Goal: Browse casually

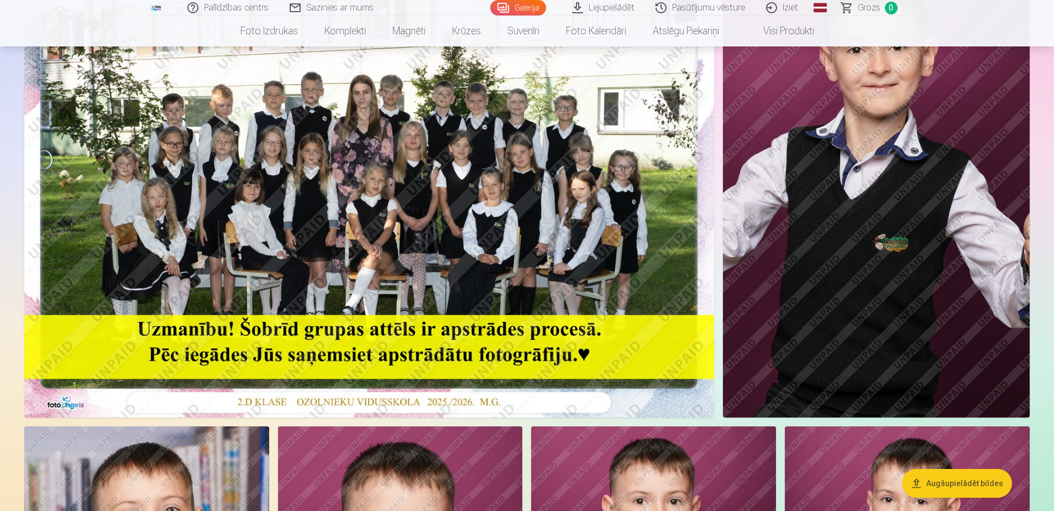
scroll to position [166, 0]
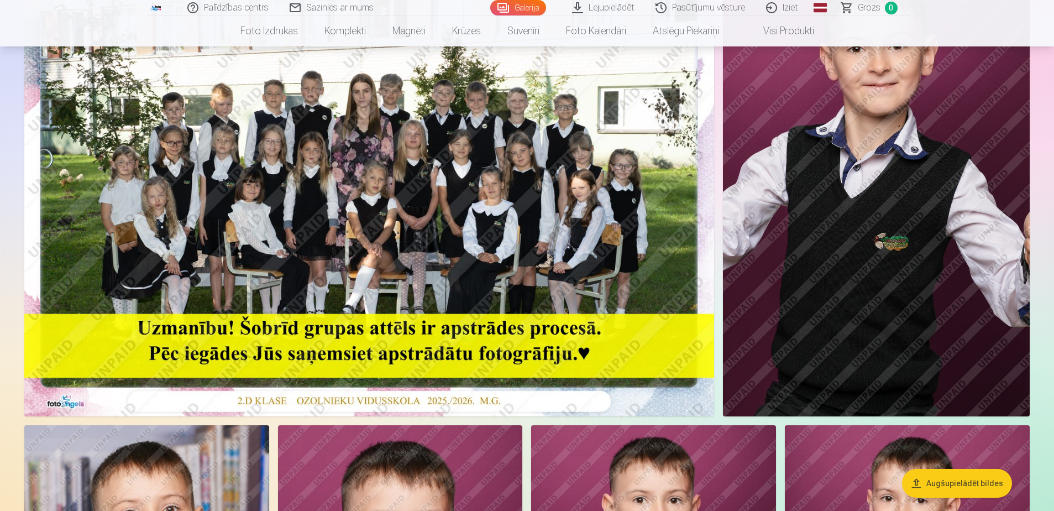
click at [395, 164] on img at bounding box center [369, 186] width 690 height 460
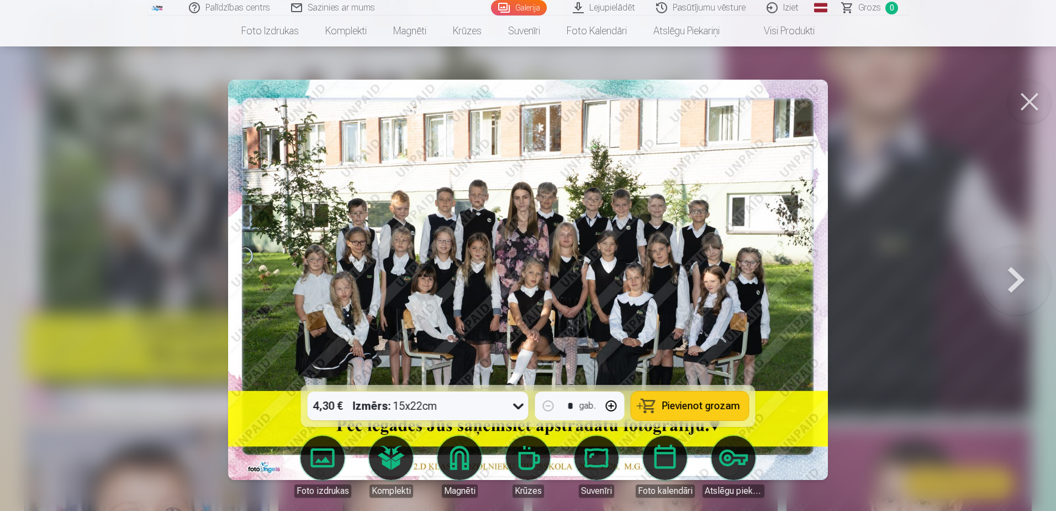
click at [1036, 105] on button at bounding box center [1030, 102] width 44 height 44
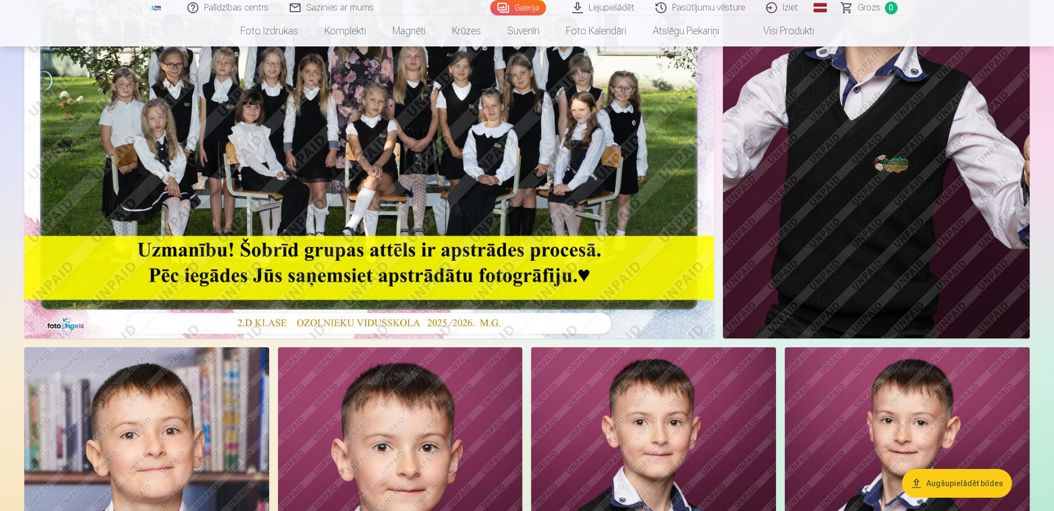
scroll to position [55, 0]
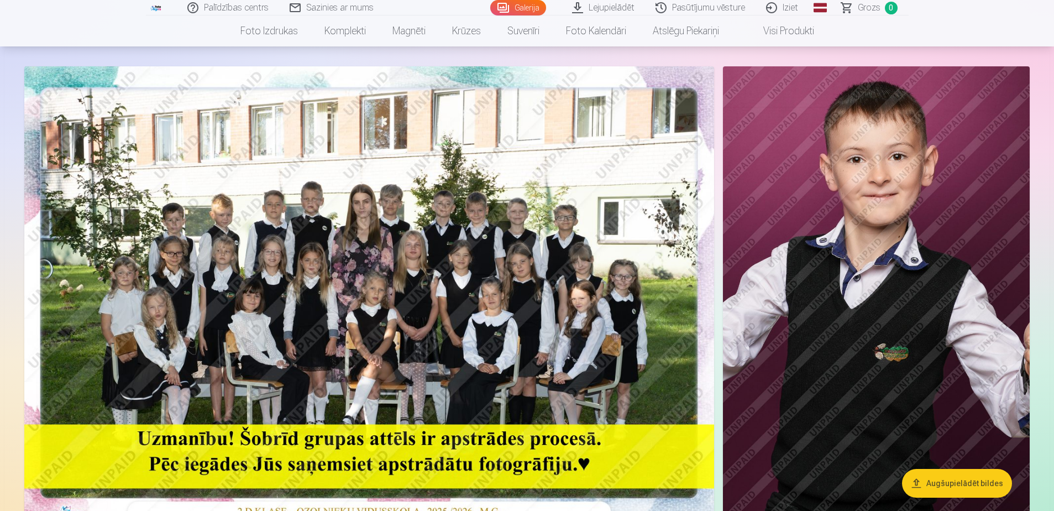
click at [824, 241] on img at bounding box center [876, 296] width 307 height 460
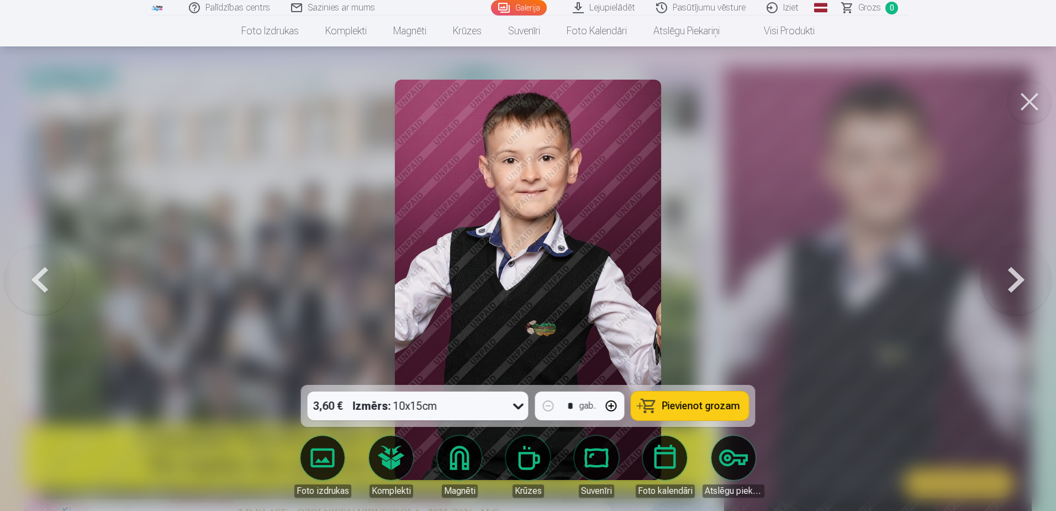
click at [518, 403] on icon at bounding box center [519, 406] width 18 height 18
click at [1024, 96] on button at bounding box center [1030, 102] width 44 height 44
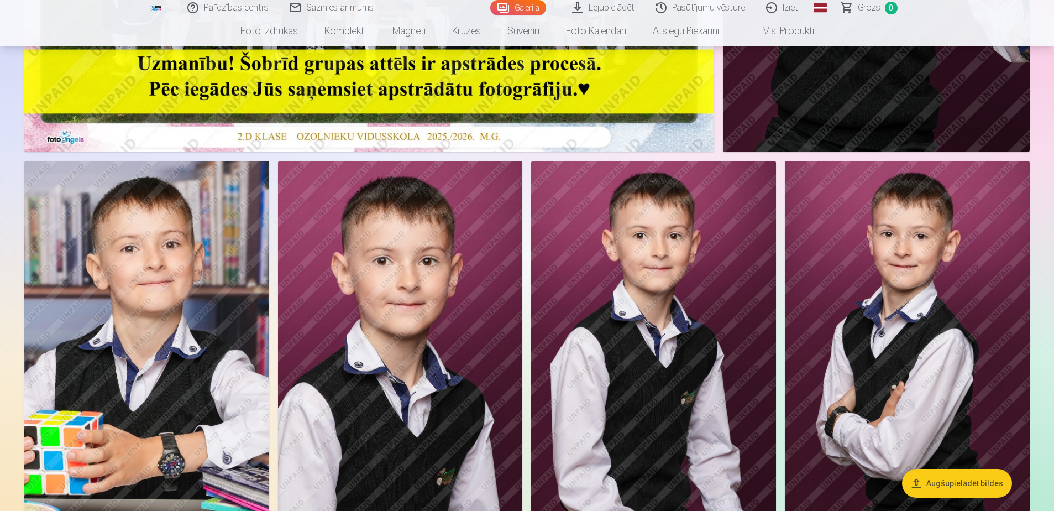
scroll to position [442, 0]
